Goal: Task Accomplishment & Management: Manage account settings

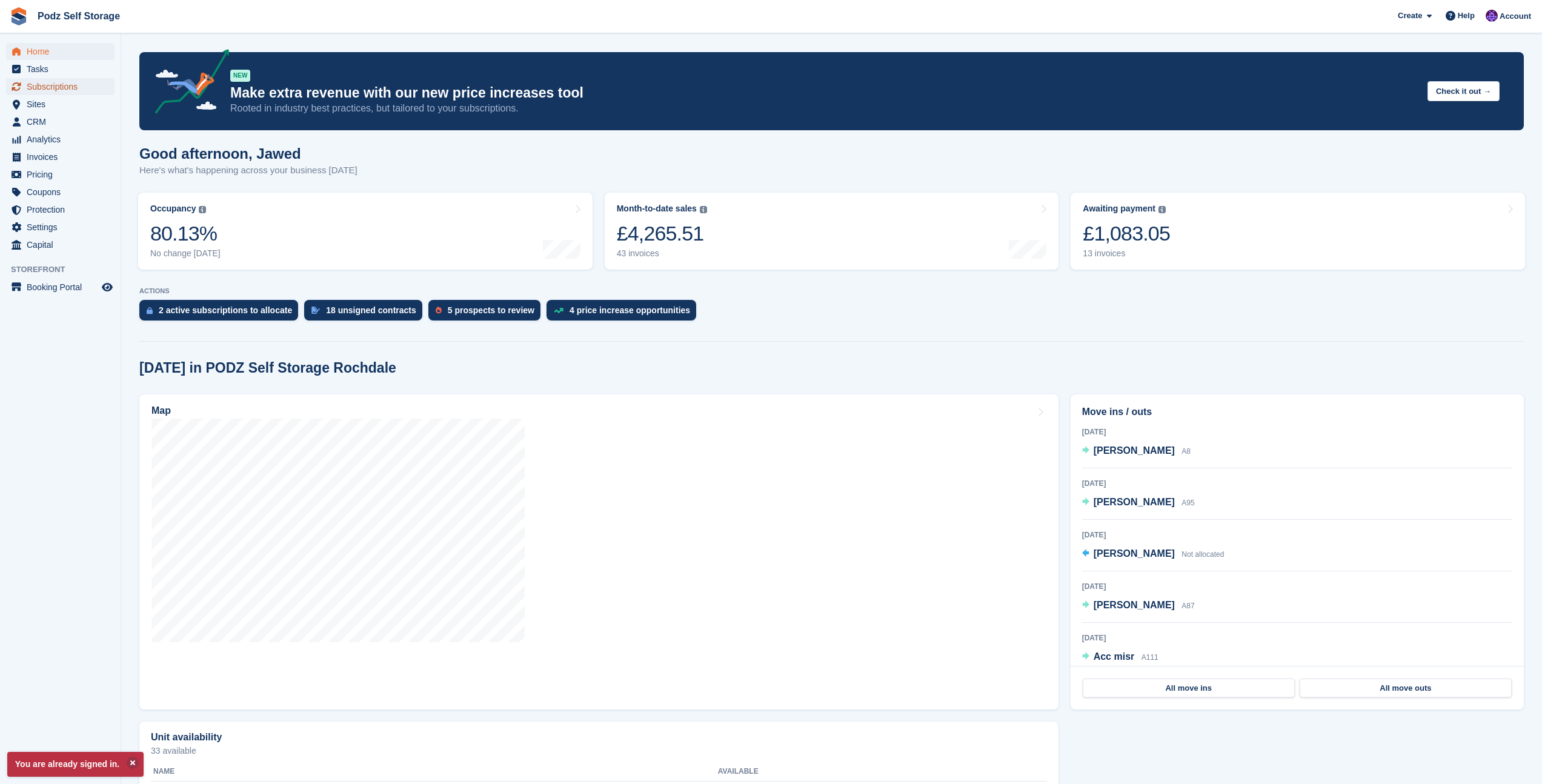
click at [87, 94] on span "Subscriptions" at bounding box center [62, 86] width 72 height 17
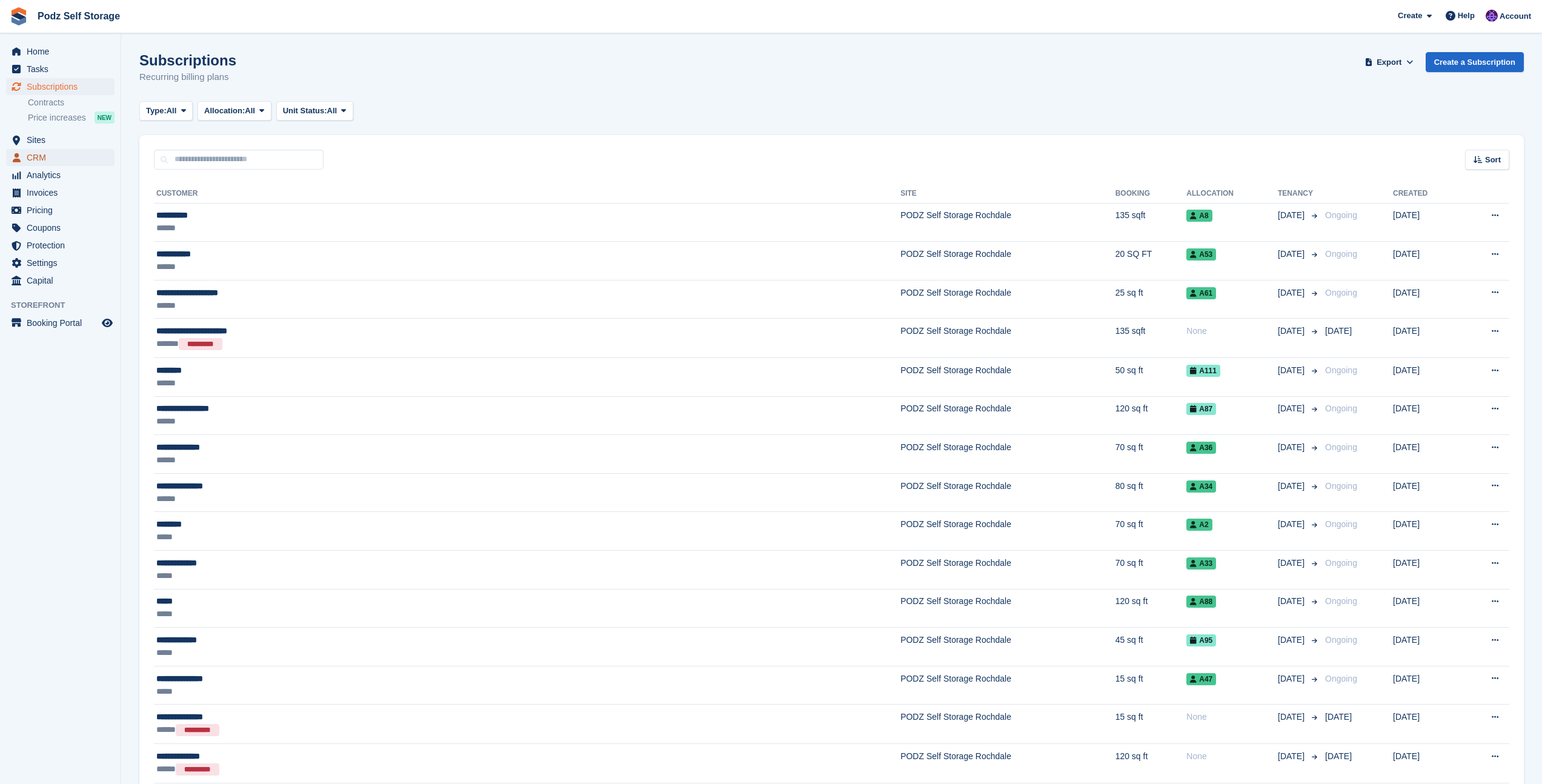
click at [72, 156] on span "CRM" at bounding box center [62, 156] width 72 height 17
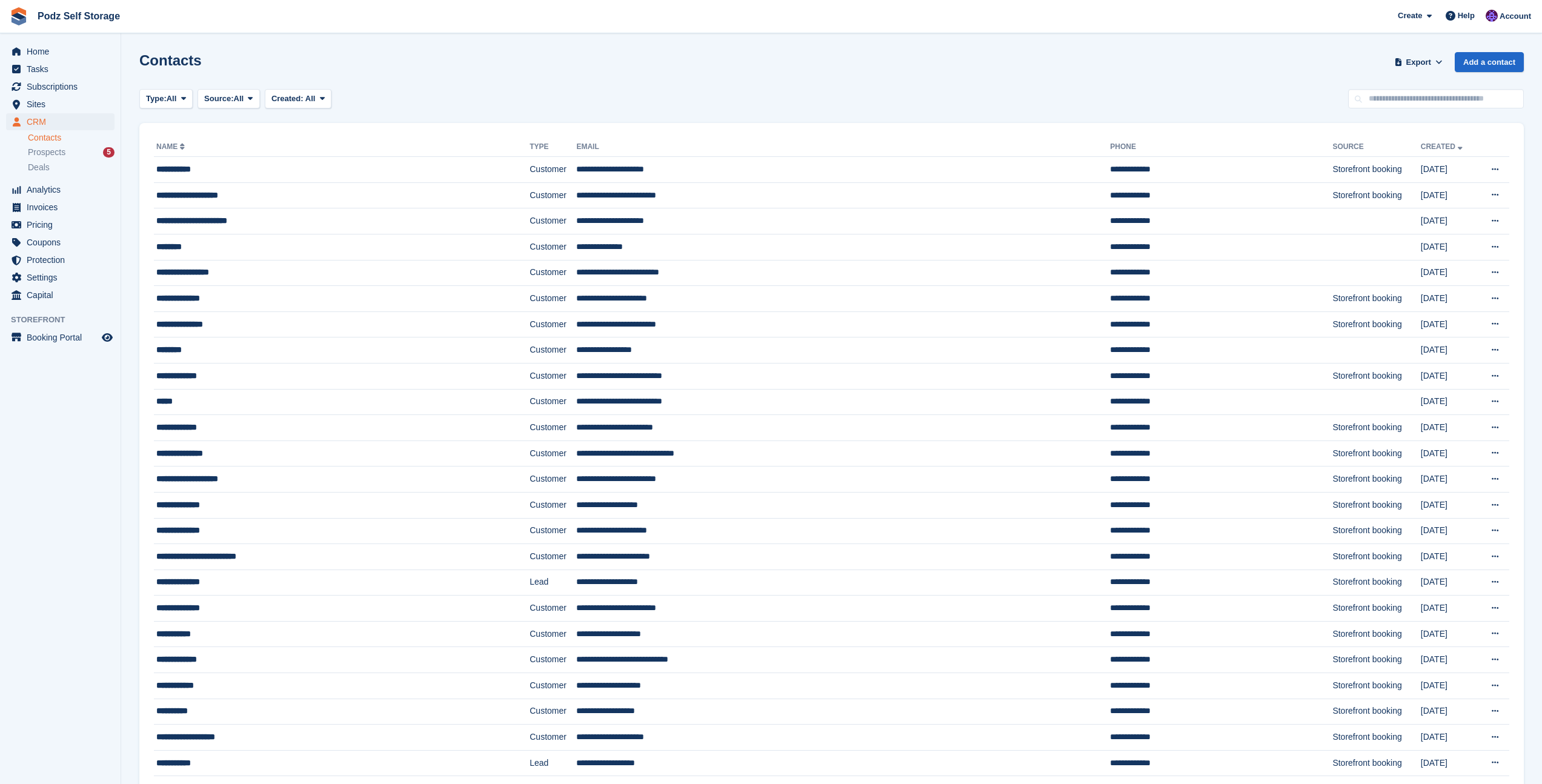
click at [536, 85] on div "Contacts Export Export Contacts Export a CSV of all Contacts which match the cu…" at bounding box center [832, 69] width 1385 height 35
click at [1375, 99] on input "text" at bounding box center [1435, 99] width 175 height 20
type input "*****"
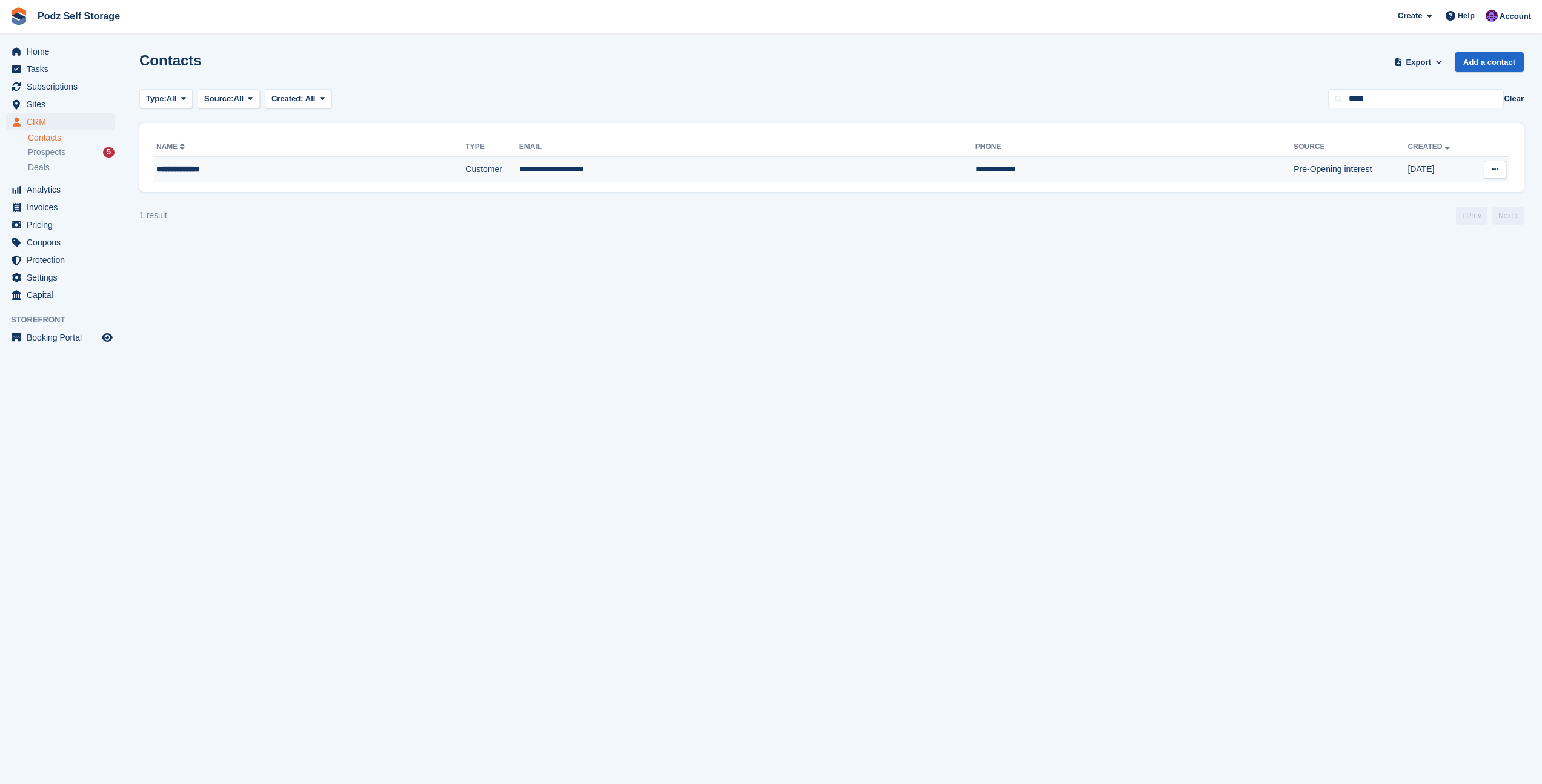
click at [976, 176] on td "**********" at bounding box center [1134, 169] width 318 height 26
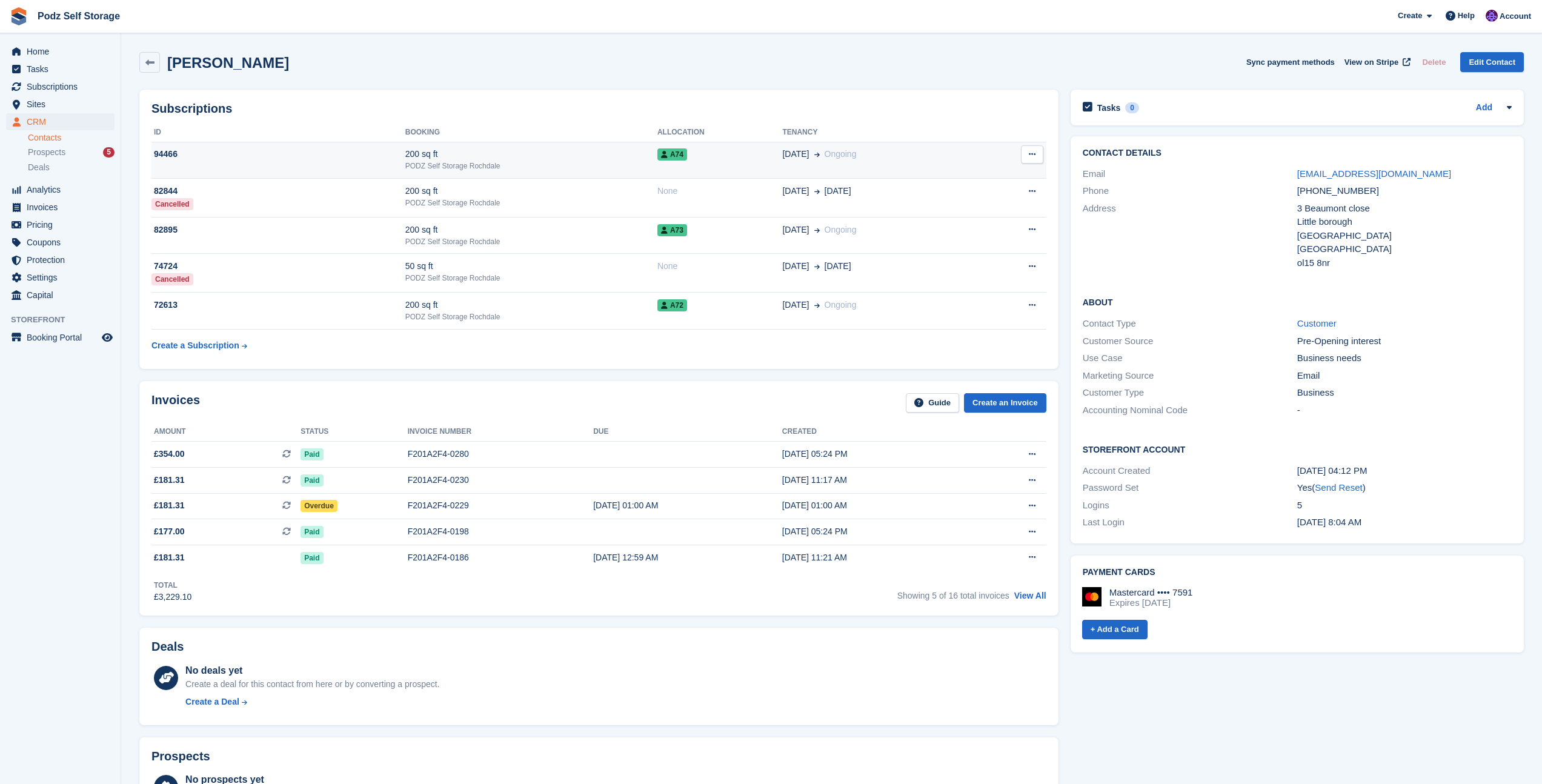
click at [317, 166] on td "94466" at bounding box center [278, 159] width 254 height 37
click at [591, 48] on div "[PERSON_NAME] Sync payment methods View on Stripe Delete Edit Contact" at bounding box center [832, 64] width 1396 height 38
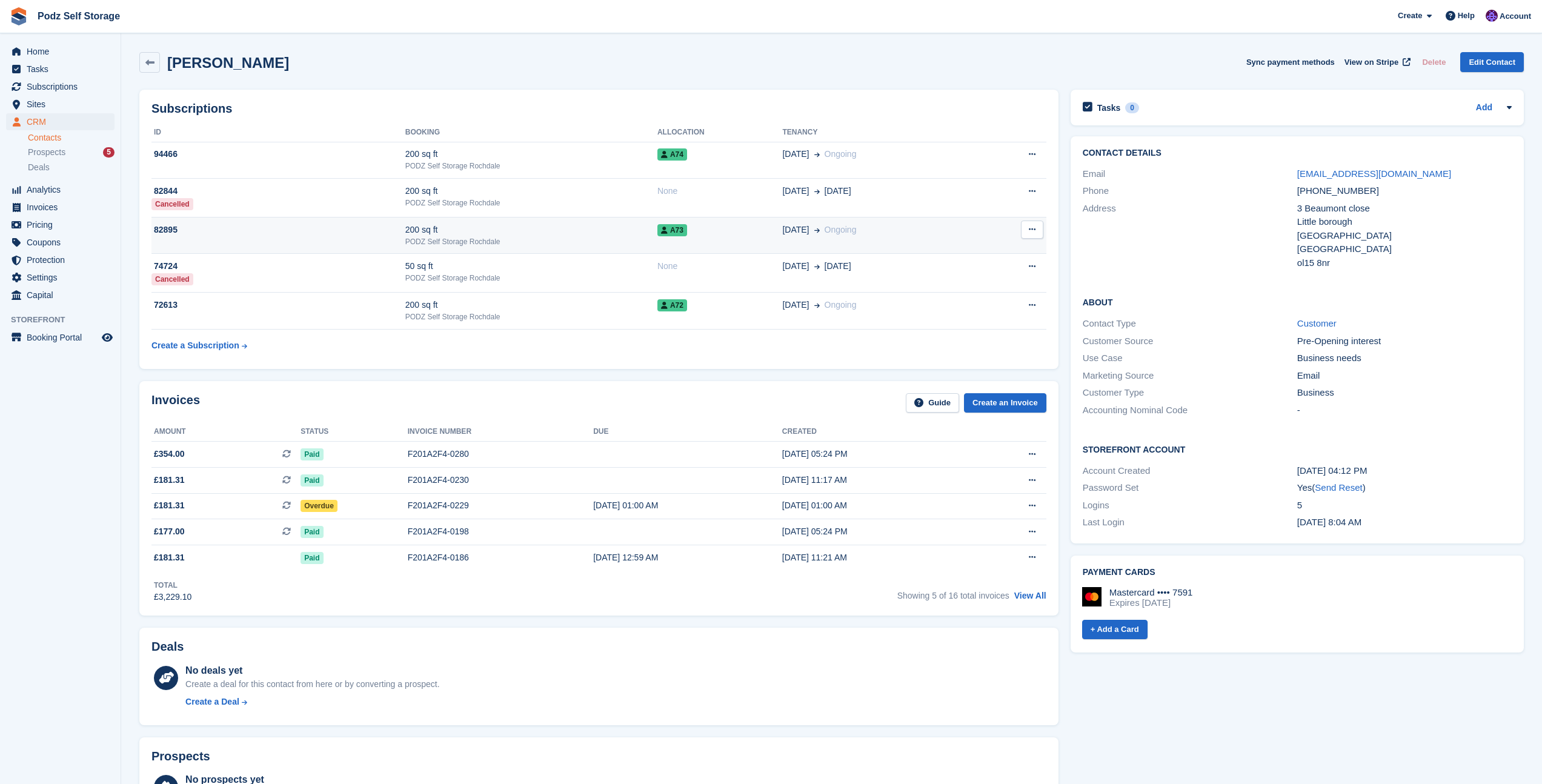
click at [587, 232] on div "200 sq ft" at bounding box center [531, 230] width 252 height 13
click at [592, 253] on td "200 sq ft PODZ Self Storage Rochdale" at bounding box center [531, 235] width 252 height 37
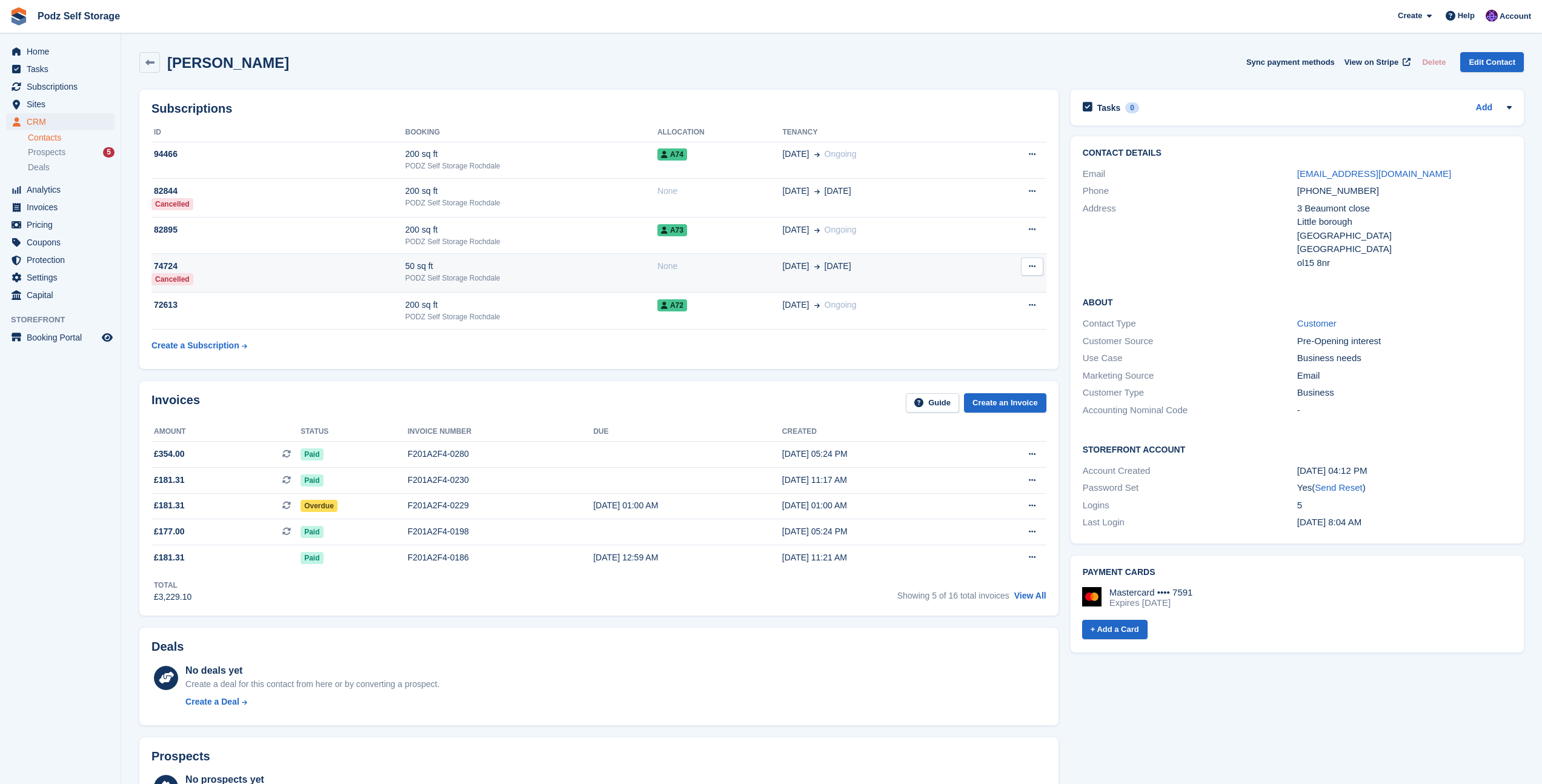
click at [587, 269] on div "50 sq ft" at bounding box center [531, 265] width 252 height 13
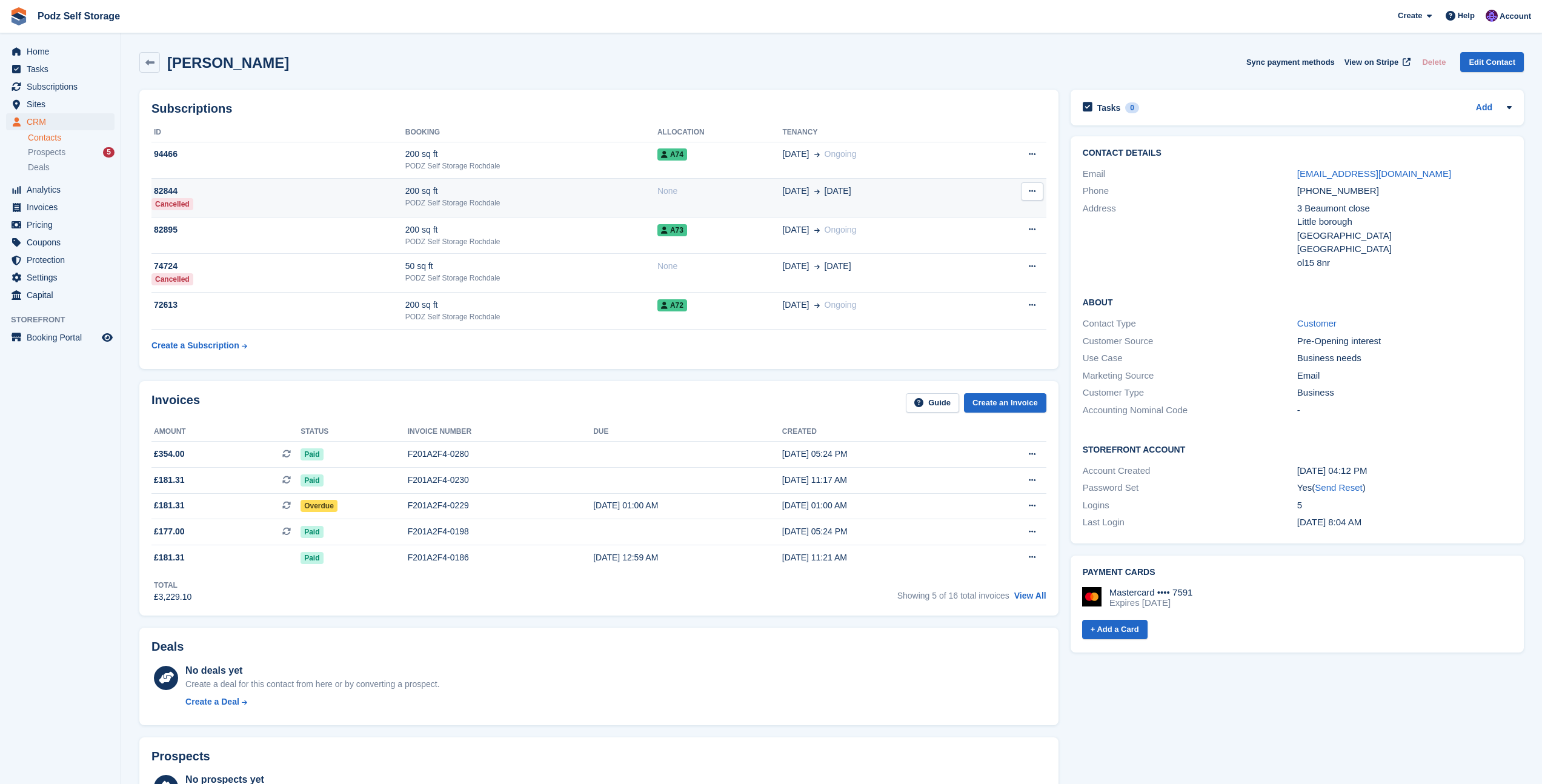
click at [842, 191] on span "[DATE]" at bounding box center [838, 191] width 27 height 13
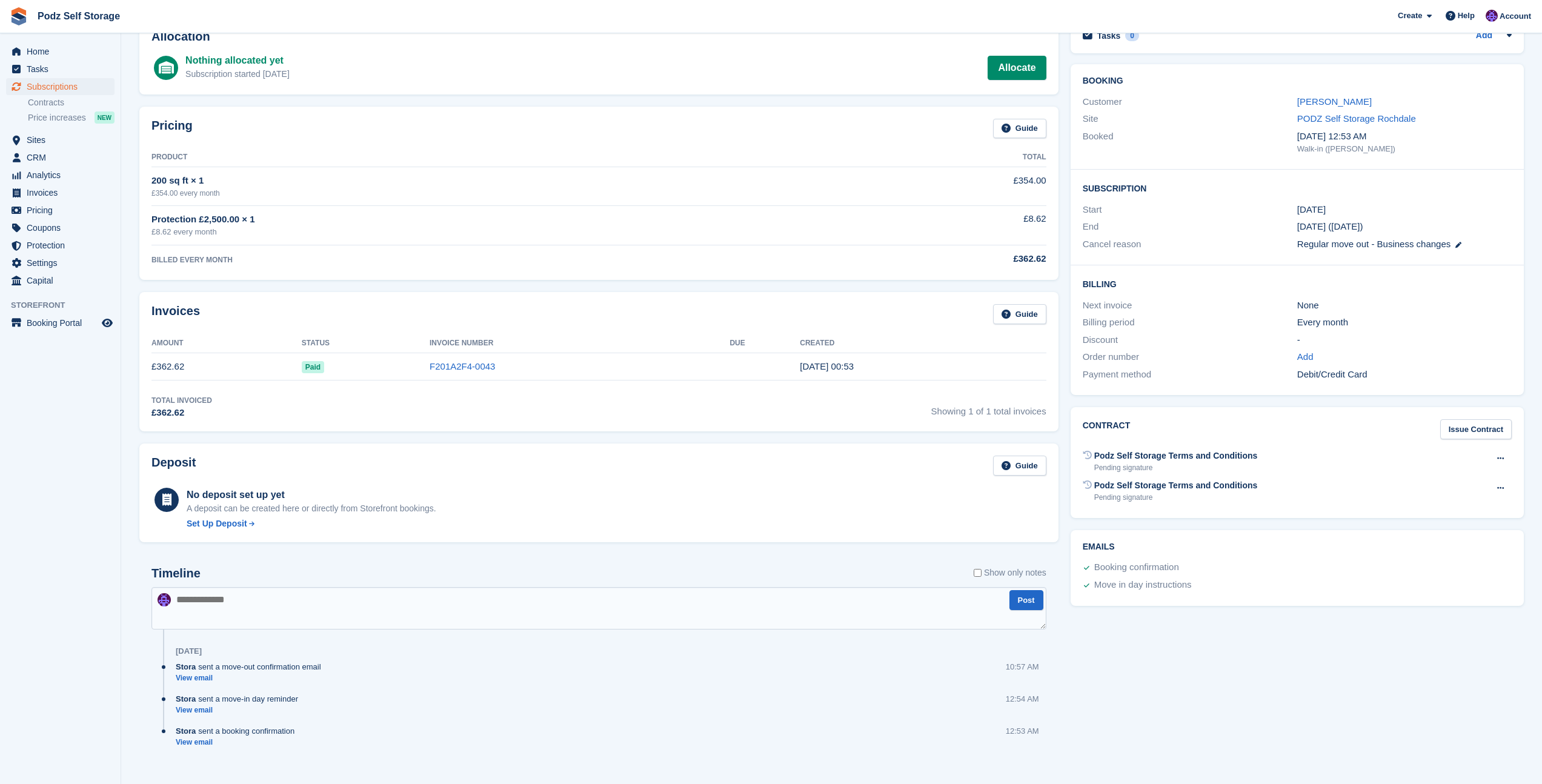
scroll to position [90, 0]
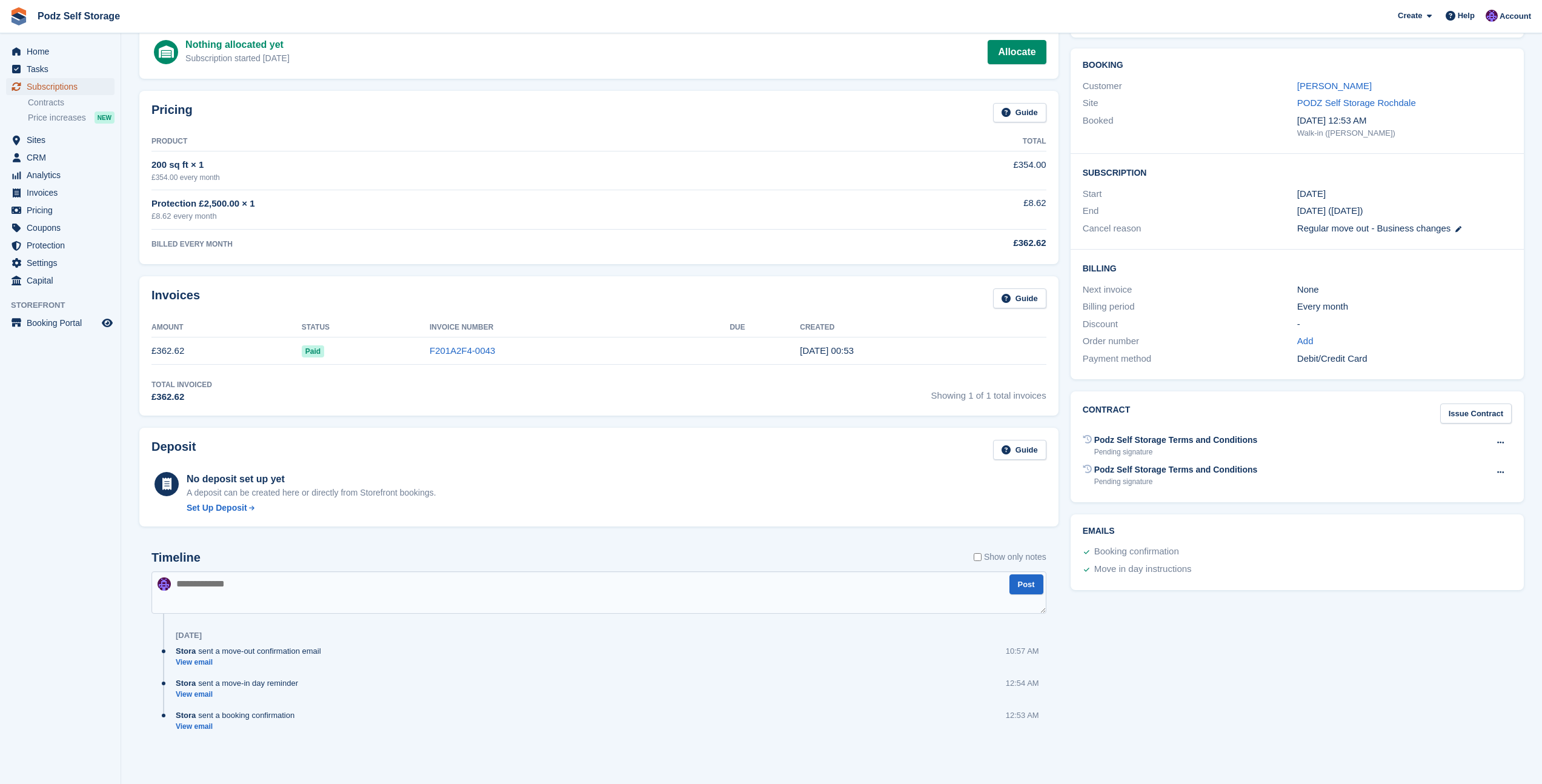
click at [55, 90] on span "Subscriptions" at bounding box center [62, 86] width 72 height 17
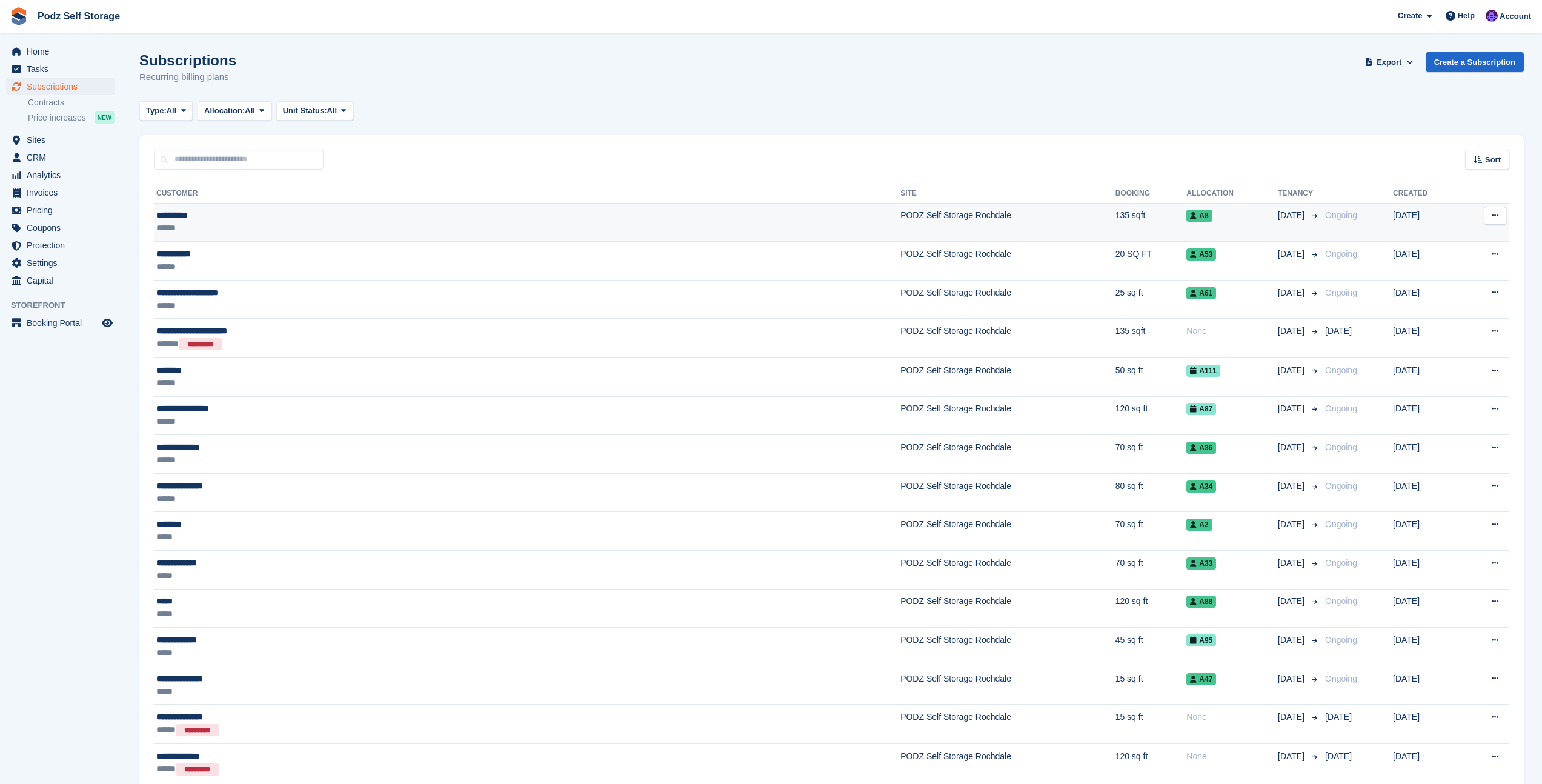
scroll to position [90, 0]
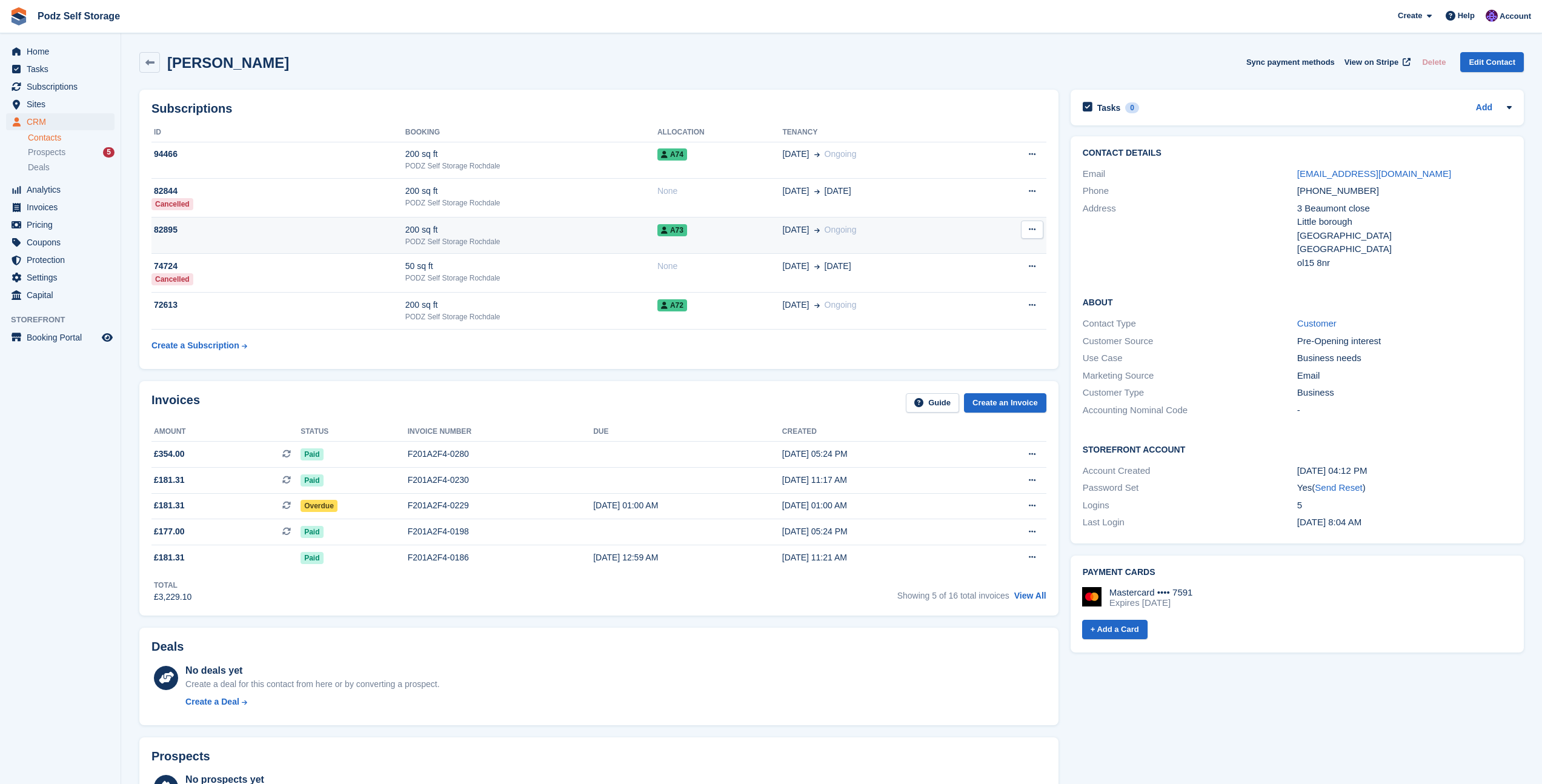
click at [673, 229] on span "A73" at bounding box center [672, 230] width 30 height 12
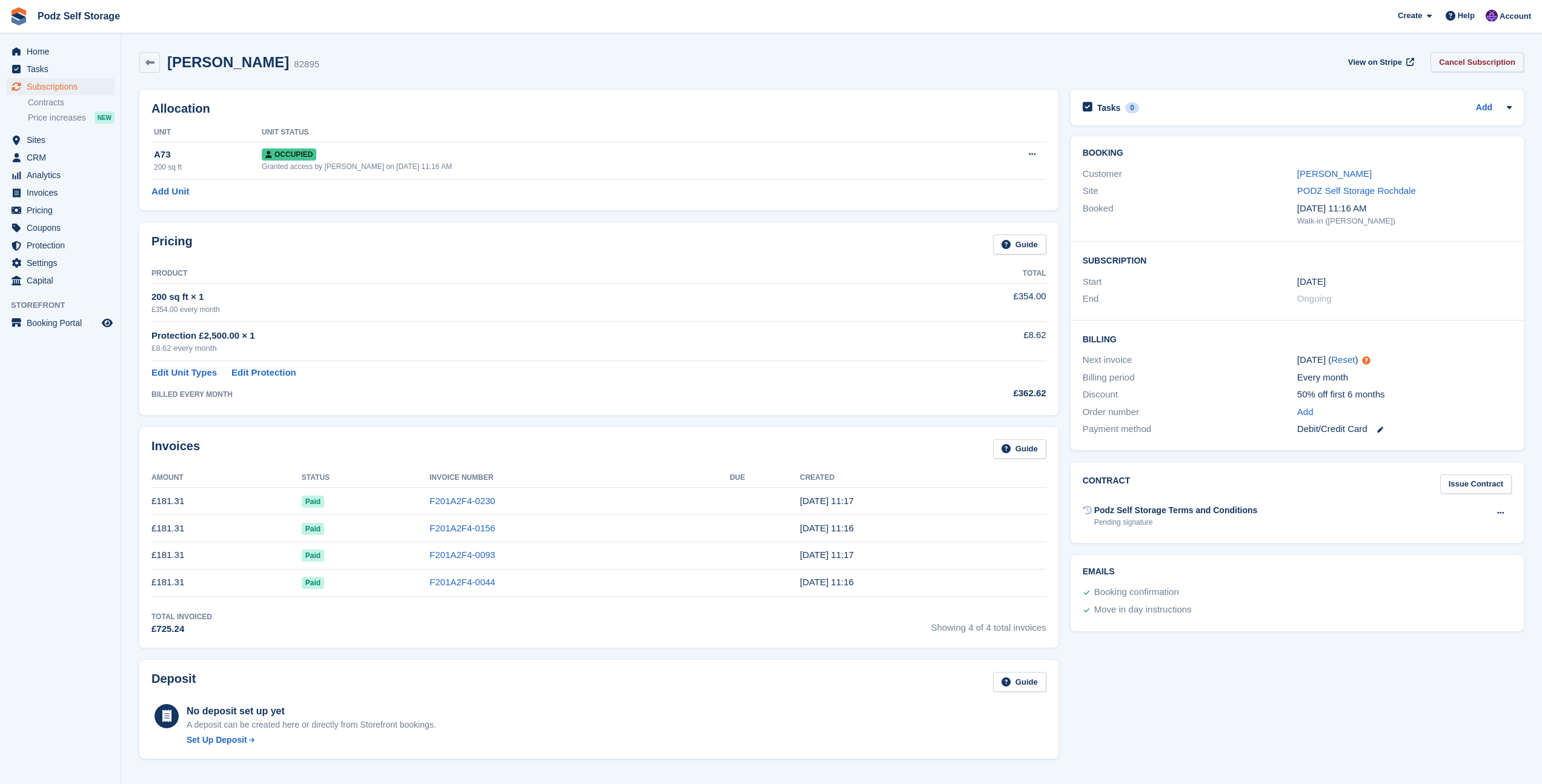
click at [1476, 64] on link "Cancel Subscription" at bounding box center [1477, 62] width 93 height 20
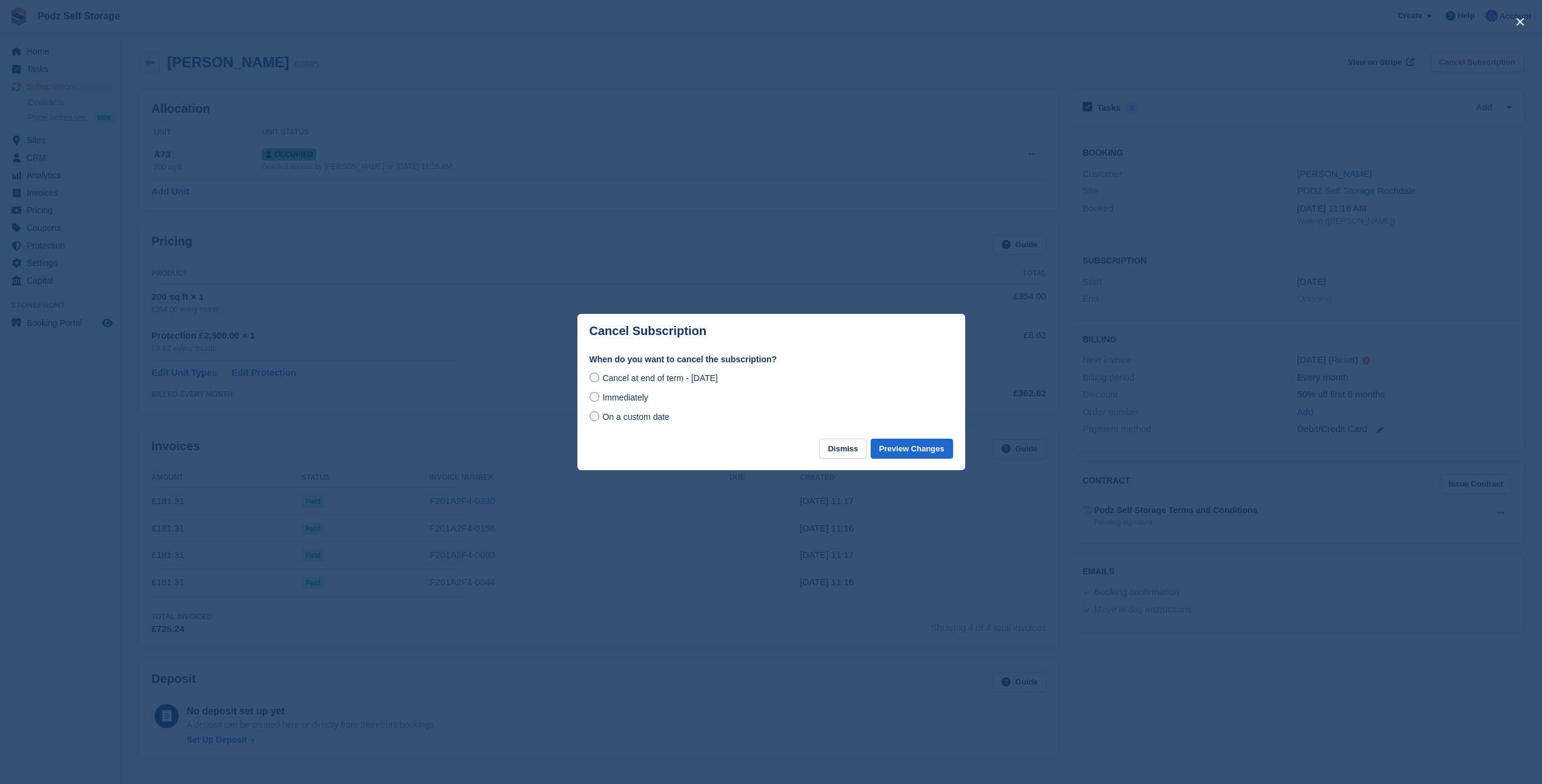
click at [627, 400] on span "Immediately" at bounding box center [625, 397] width 46 height 10
drag, startPoint x: 890, startPoint y: 452, endPoint x: 879, endPoint y: 391, distance: 62.0
click at [879, 391] on div "Cancel Subscription When do you want to cancel the subscription? Cancel at end …" at bounding box center [771, 392] width 387 height 156
click at [901, 453] on button "Preview Changes" at bounding box center [911, 448] width 82 height 20
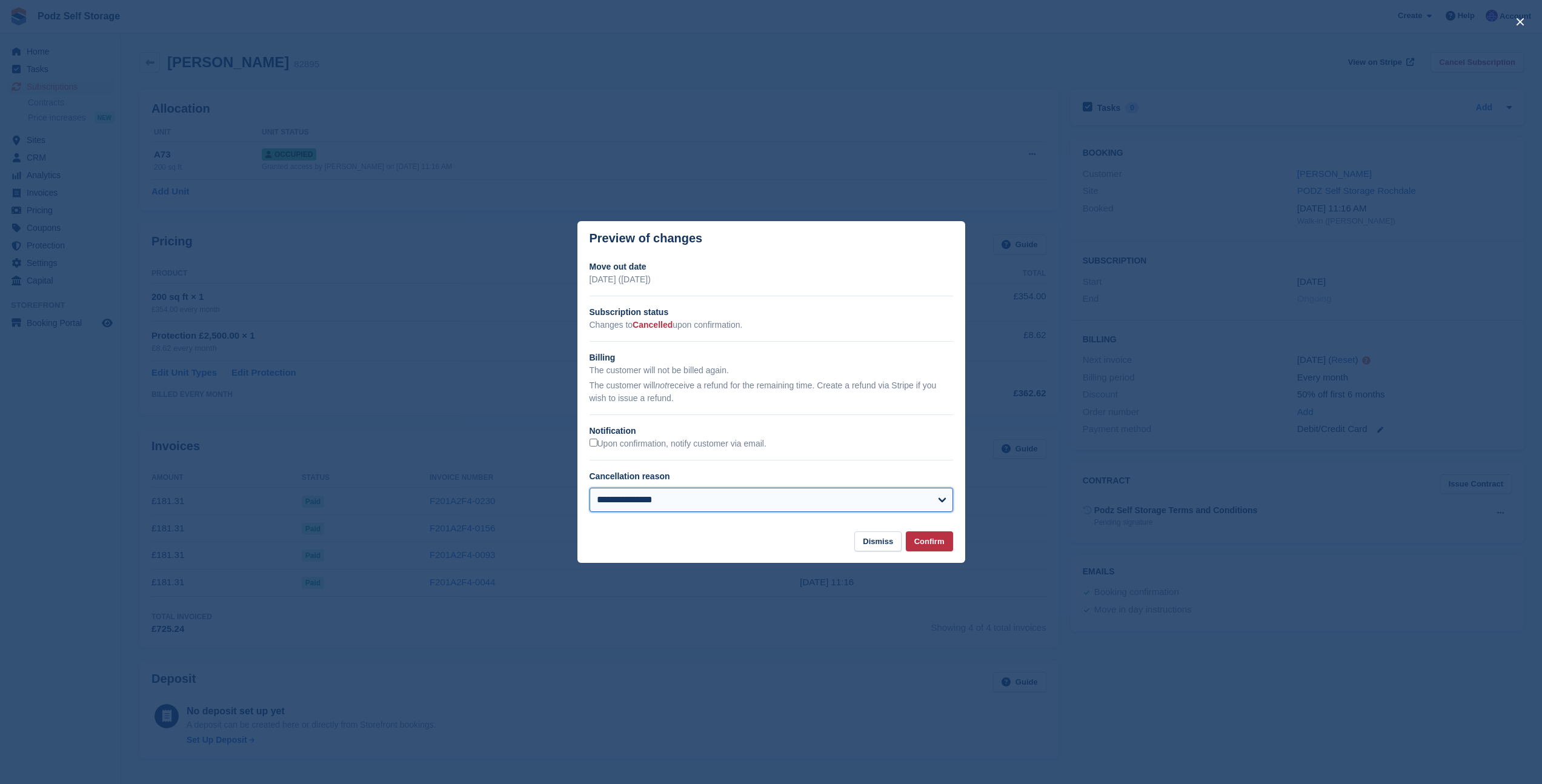
click at [712, 496] on select "**********" at bounding box center [771, 499] width 363 height 24
select select "**********"
click at [589, 487] on select "**********" at bounding box center [771, 499] width 363 height 24
click at [945, 541] on button "Confirm" at bounding box center [930, 540] width 48 height 20
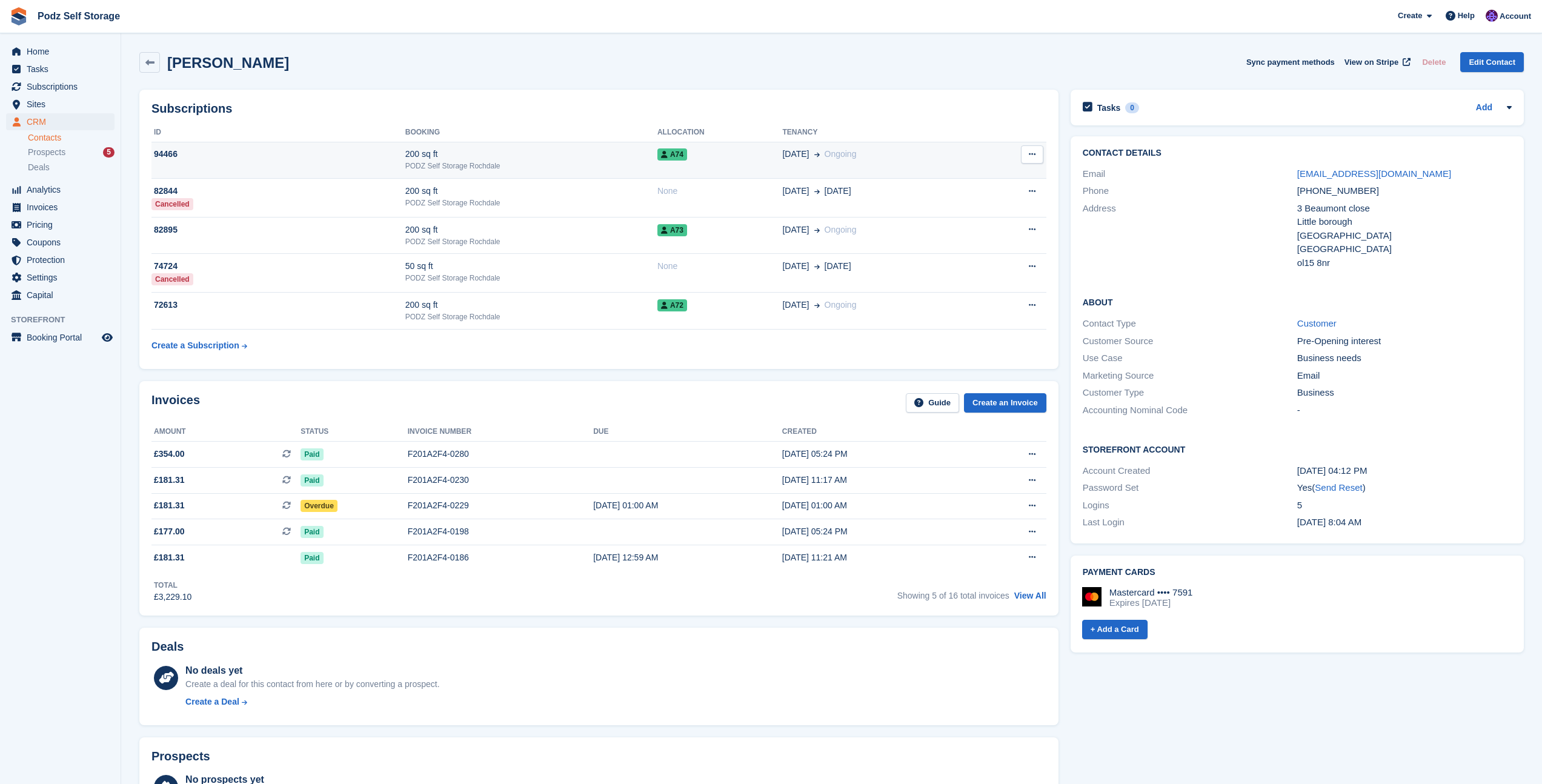
click at [671, 163] on td "A74" at bounding box center [720, 159] width 125 height 37
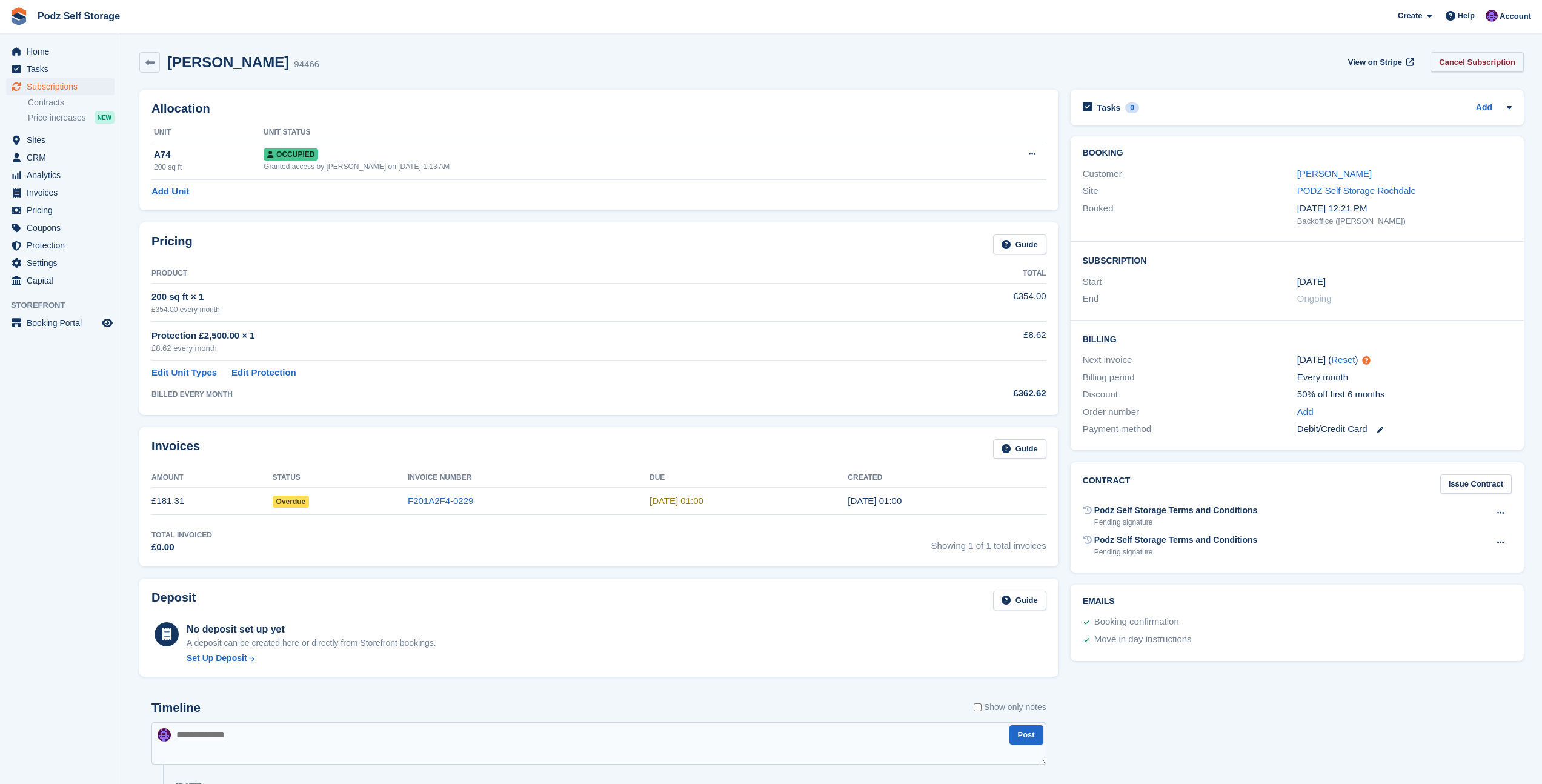
click at [1492, 65] on link "Cancel Subscription" at bounding box center [1477, 62] width 93 height 20
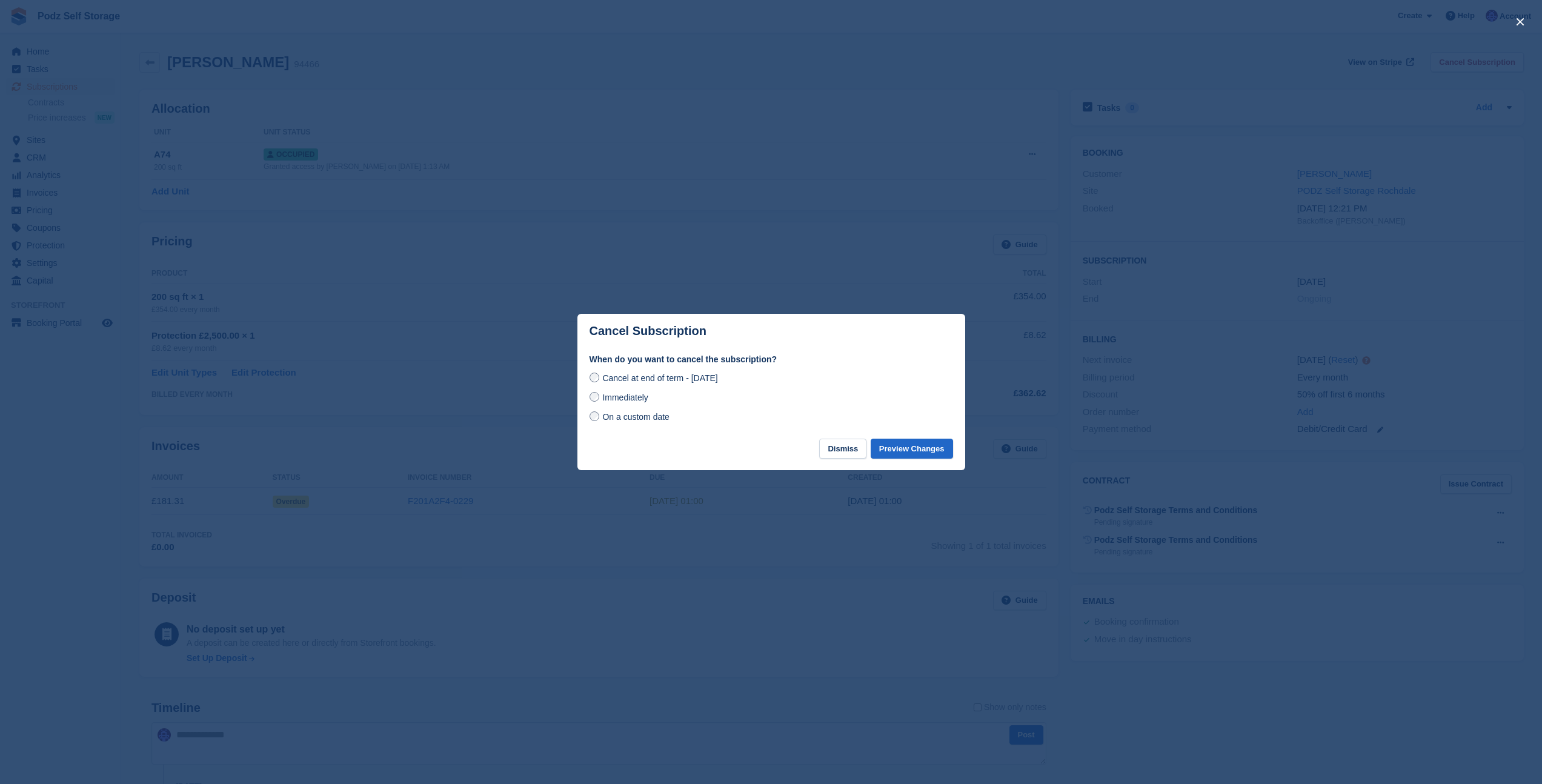
click at [648, 395] on span "Immediately" at bounding box center [625, 397] width 46 height 10
click at [909, 452] on button "Preview Changes" at bounding box center [911, 448] width 82 height 20
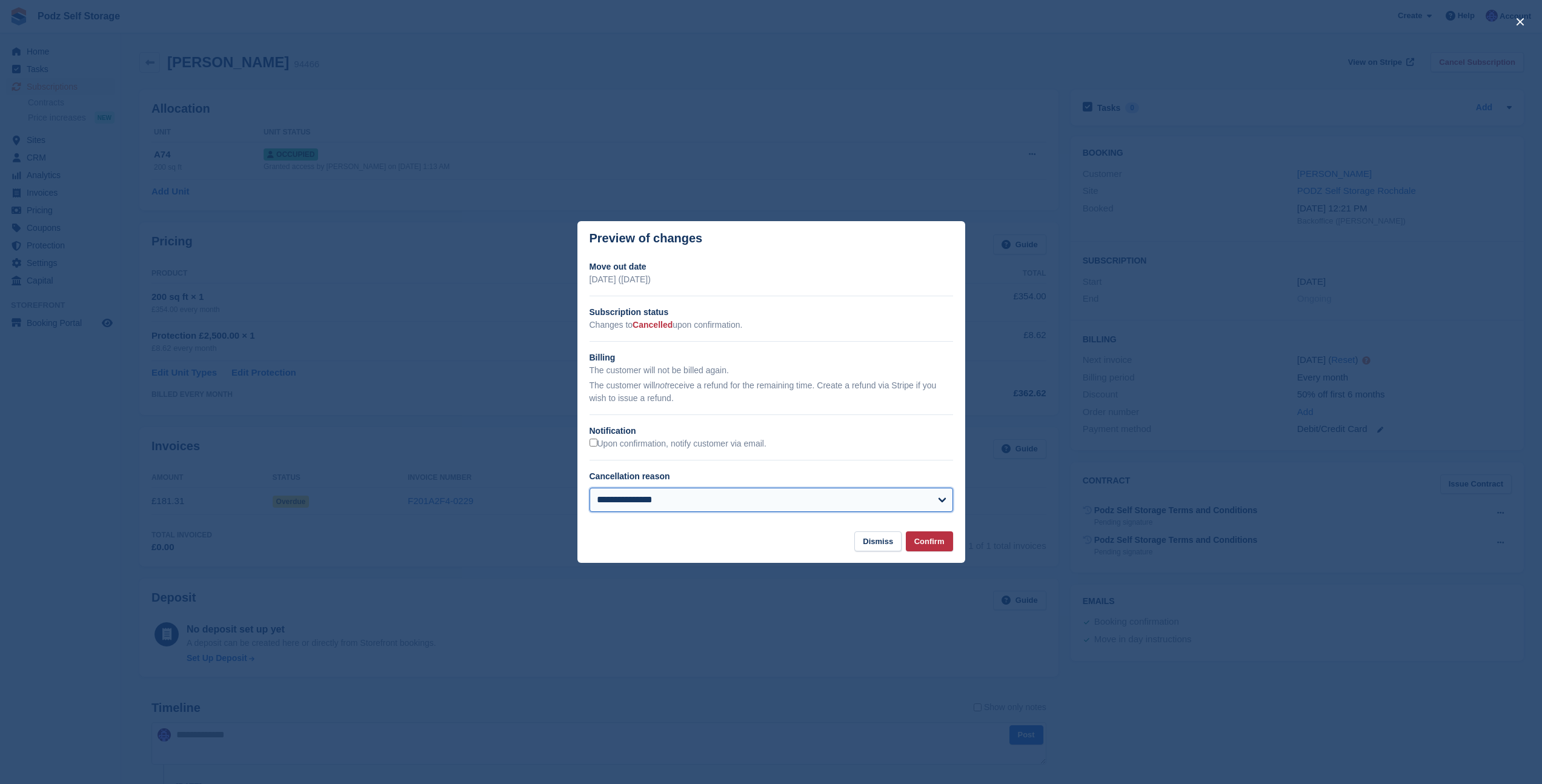
click at [631, 504] on select "**********" at bounding box center [771, 499] width 363 height 24
select select "**********"
click at [589, 487] on select "**********" at bounding box center [771, 499] width 363 height 24
click at [920, 548] on button "Confirm" at bounding box center [930, 540] width 48 height 20
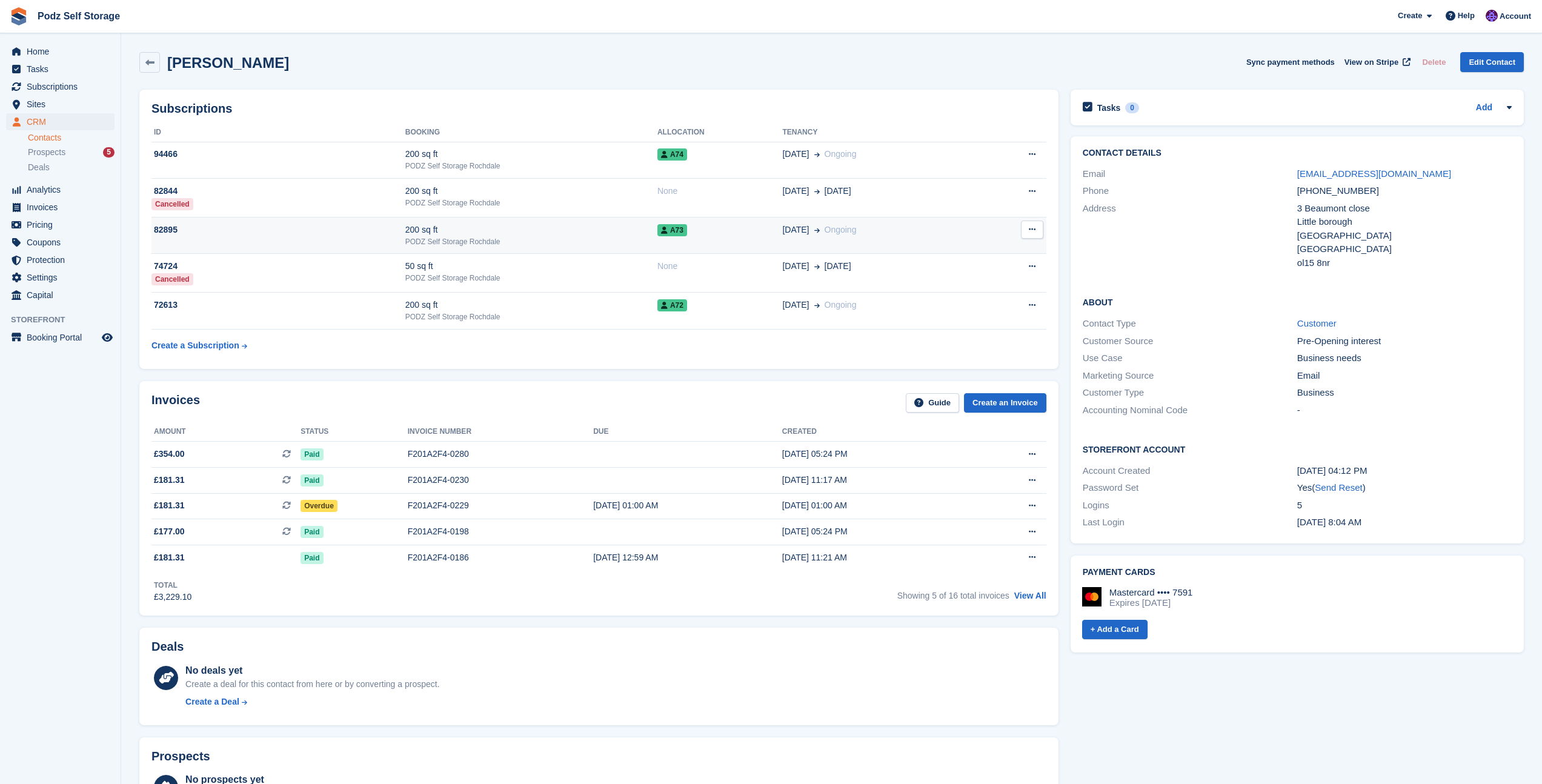
click at [673, 230] on span "A73" at bounding box center [672, 230] width 30 height 12
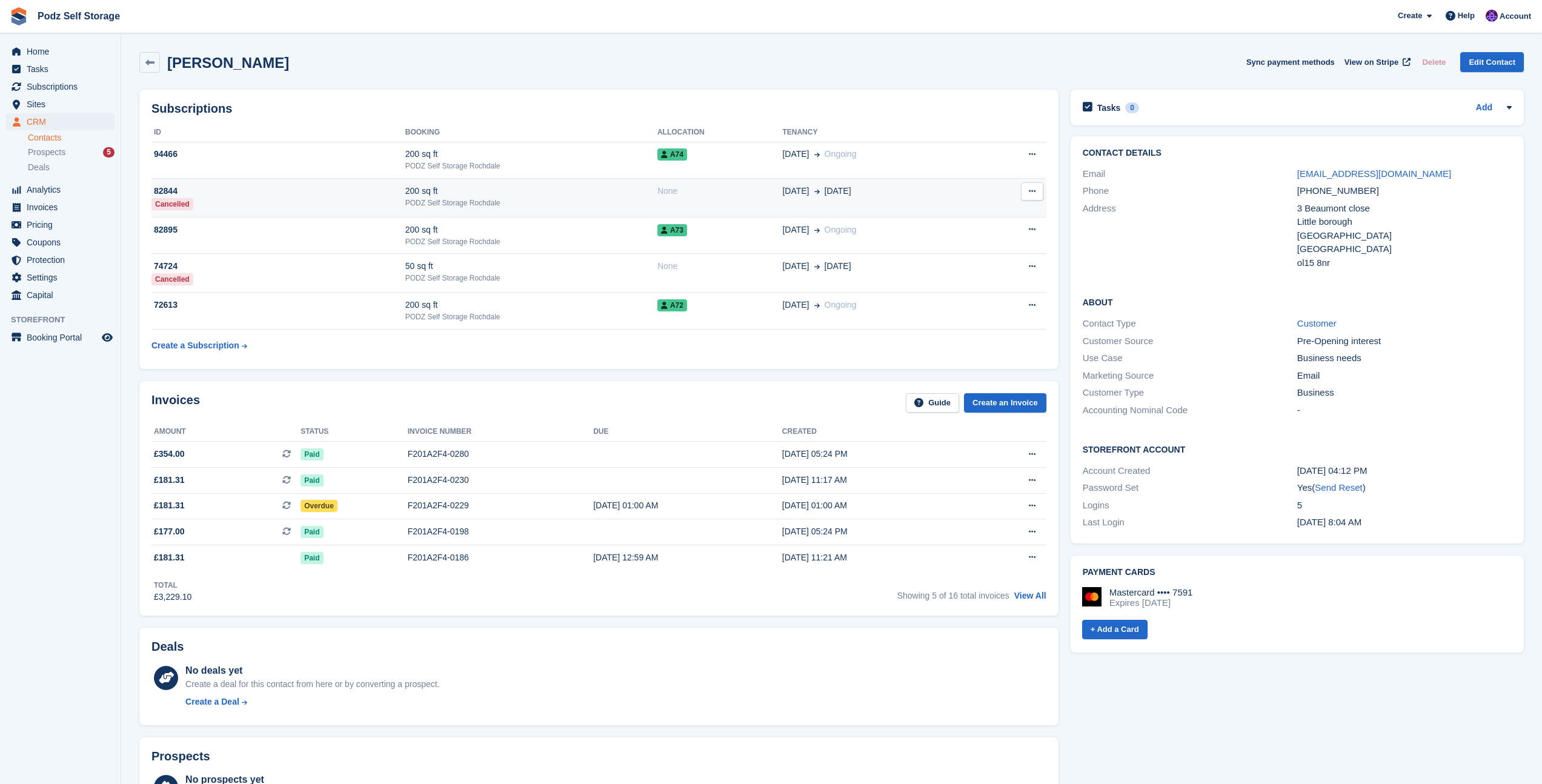
click at [675, 183] on td "None" at bounding box center [720, 197] width 125 height 39
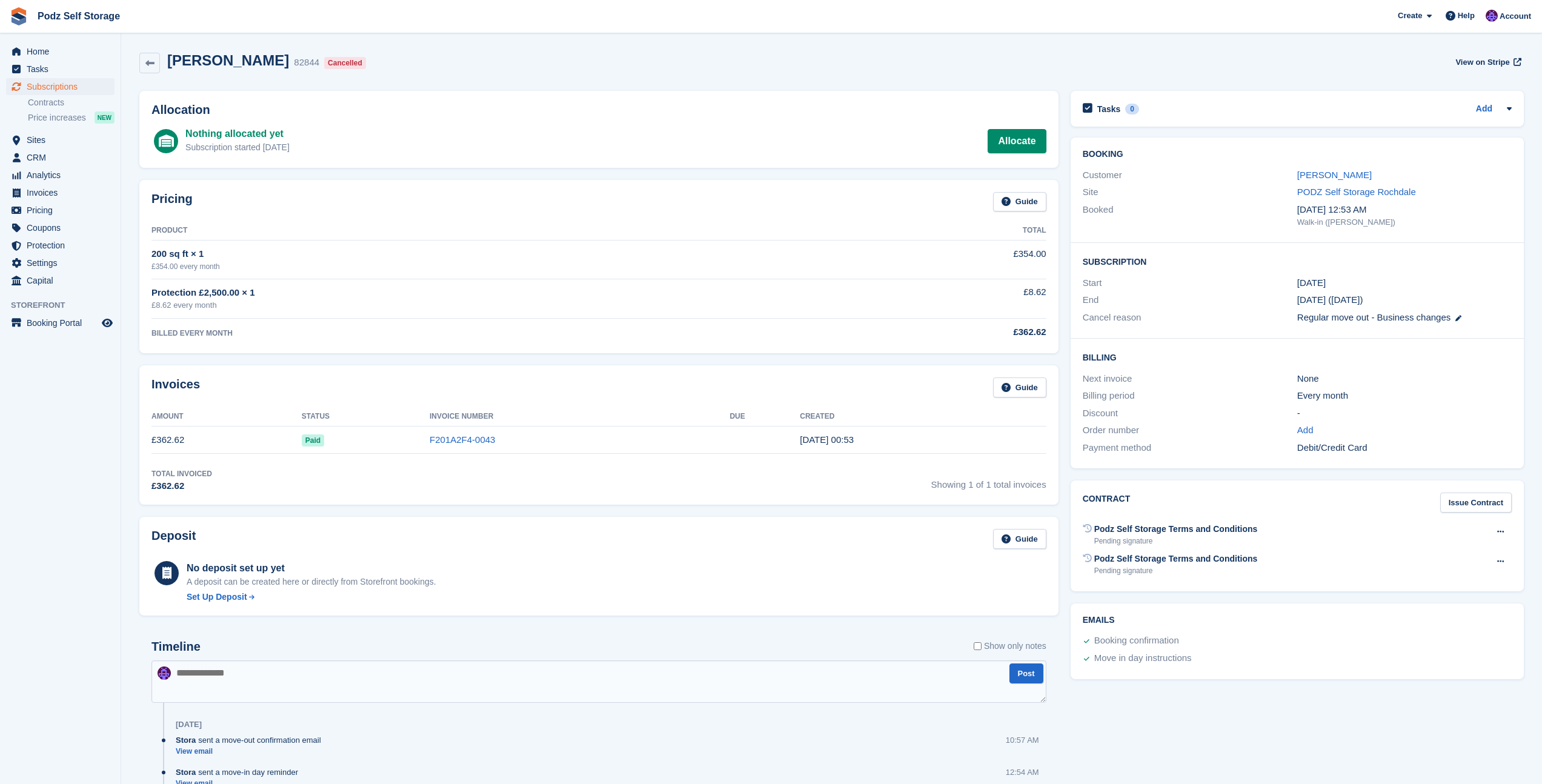
scroll to position [90, 0]
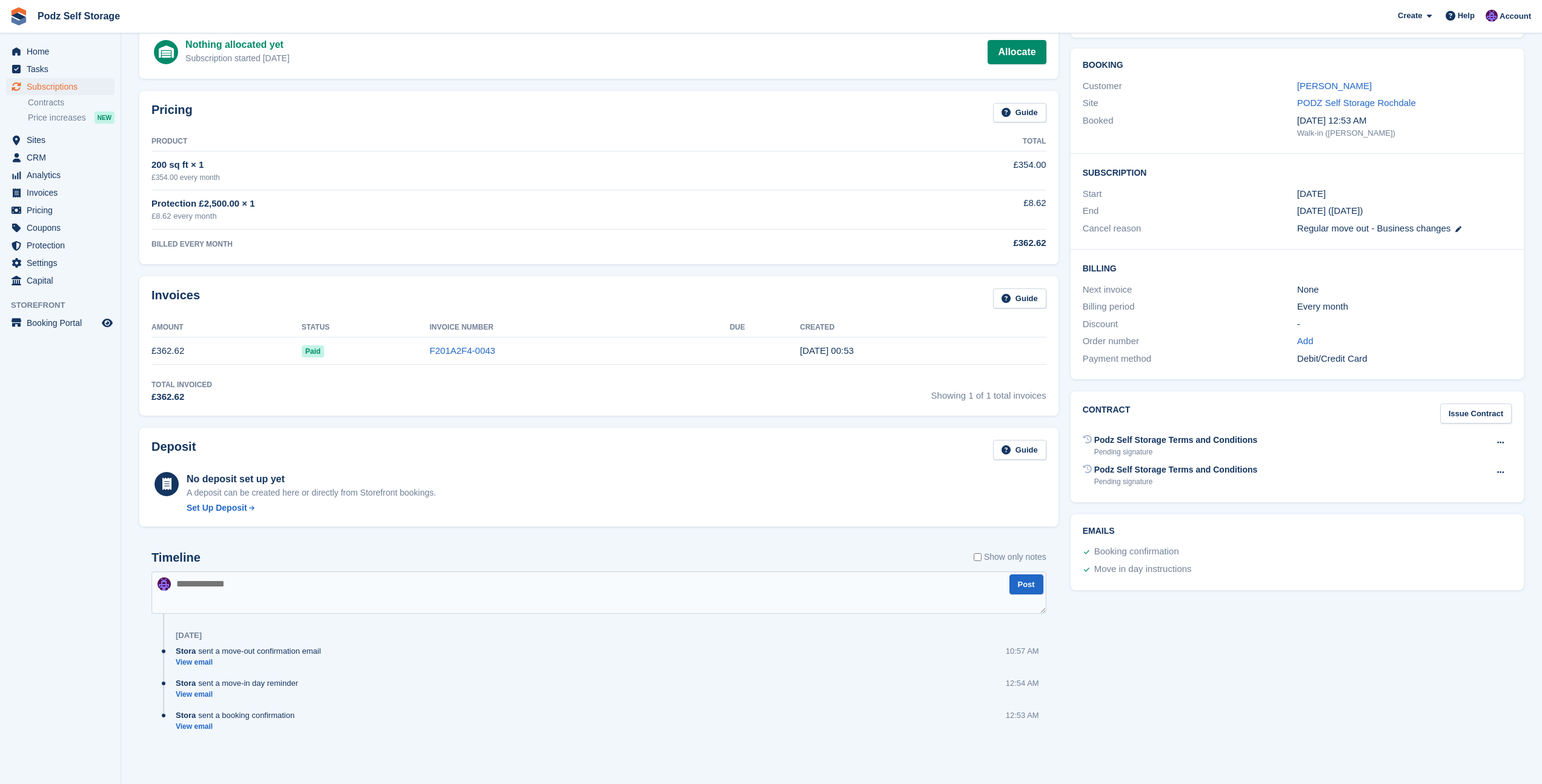
drag, startPoint x: 790, startPoint y: 347, endPoint x: 872, endPoint y: 349, distance: 82.0
click at [873, 348] on tr "£362.62 Paid F201A2F4-0043 [DATE] 00:53" at bounding box center [599, 351] width 895 height 28
click at [459, 353] on link "F201A2F4-0043" at bounding box center [463, 350] width 65 height 10
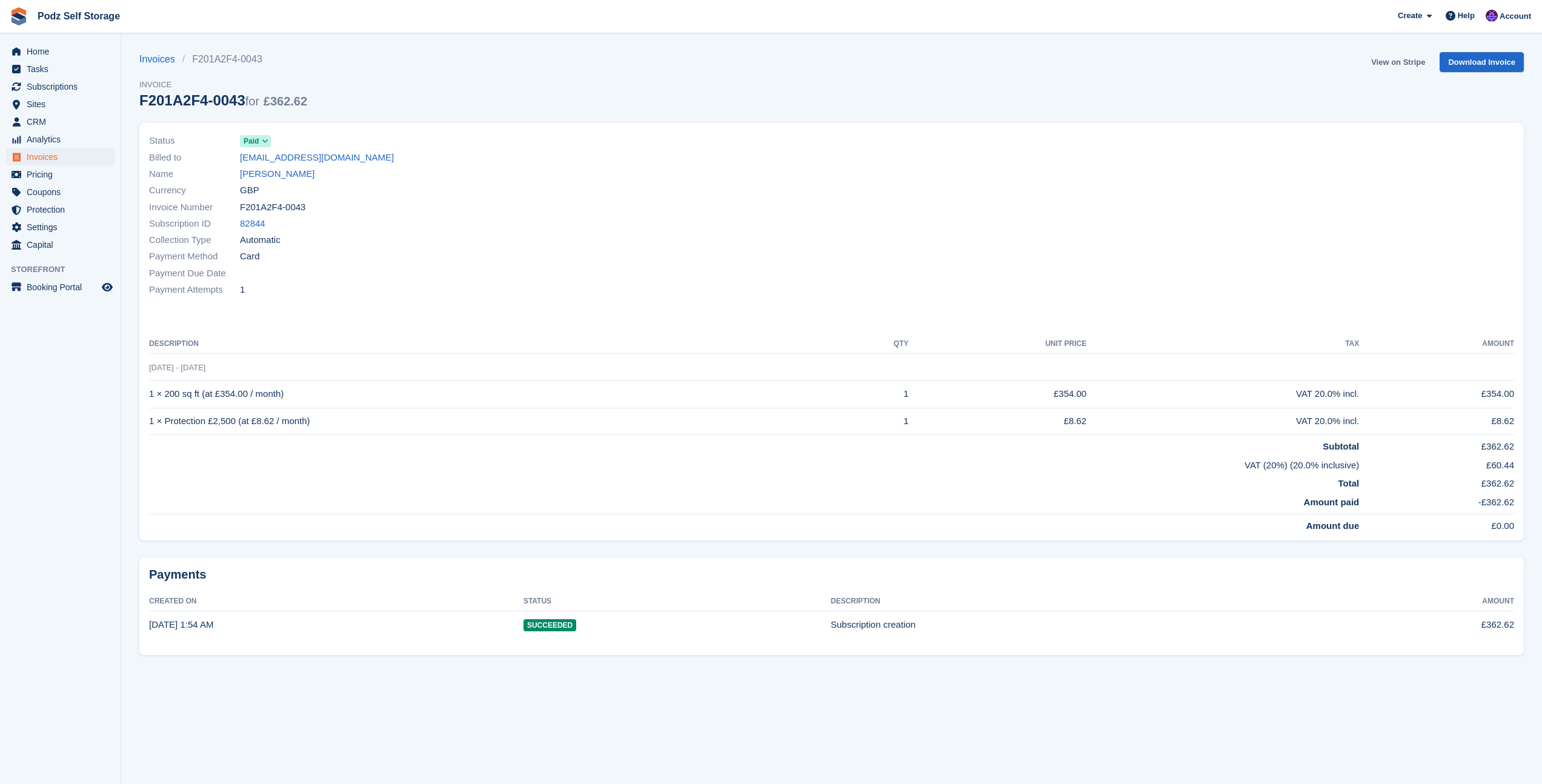
click at [1391, 68] on link "View on Stripe" at bounding box center [1397, 62] width 63 height 20
click at [687, 123] on div "Status Paid Billed to [EMAIL_ADDRESS][DOMAIN_NAME] Name [PERSON_NAME] Currency …" at bounding box center [832, 331] width 1385 height 417
